Goal: Find specific page/section: Find specific page/section

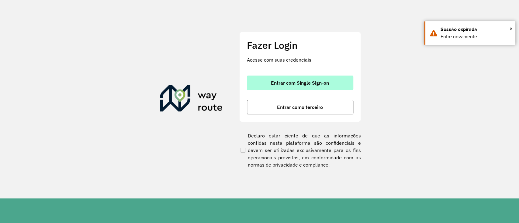
click at [280, 84] on span "Entrar com Single Sign-on" at bounding box center [300, 83] width 58 height 5
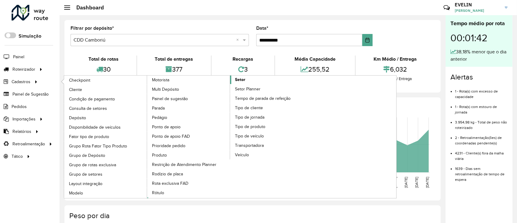
click at [252, 80] on link "Setor" at bounding box center [230, 137] width 166 height 123
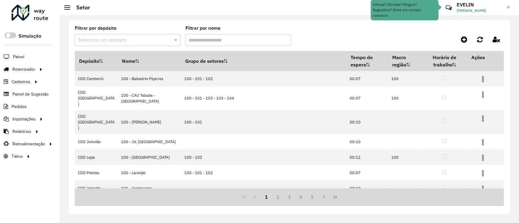
click at [121, 39] on input "text" at bounding box center [121, 40] width 87 height 7
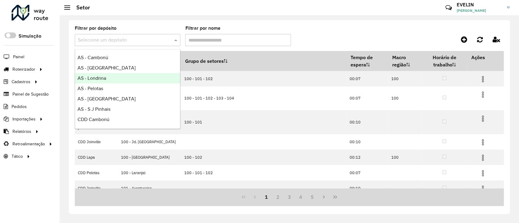
scroll to position [40, 0]
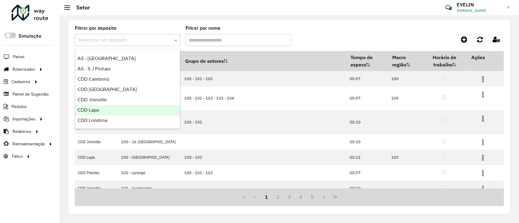
click at [96, 112] on span "CDD Lapa" at bounding box center [87, 110] width 21 height 5
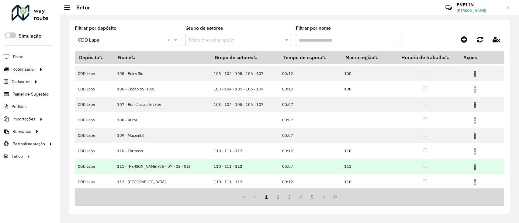
scroll to position [61, 0]
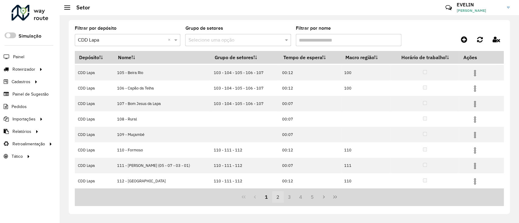
click at [279, 196] on button "2" at bounding box center [278, 197] width 12 height 12
